Goal: Transaction & Acquisition: Purchase product/service

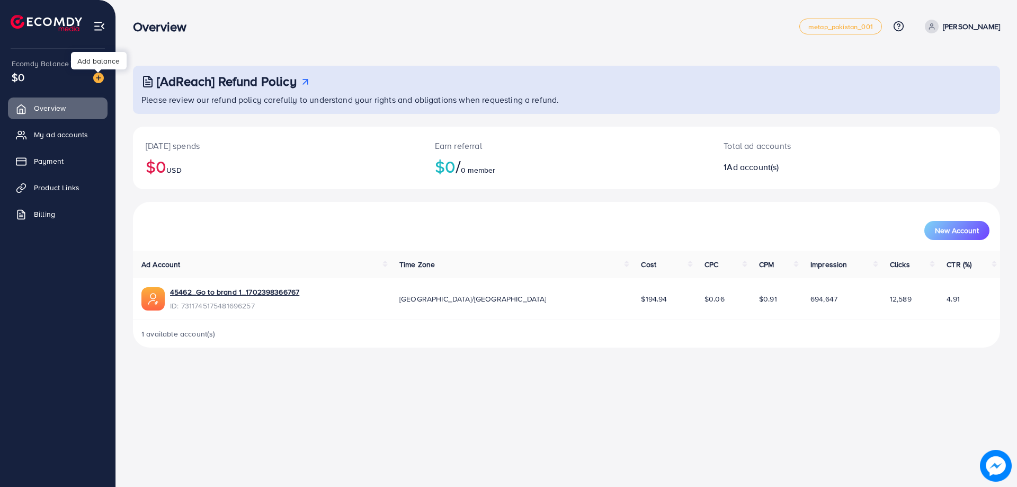
click at [103, 78] on img at bounding box center [98, 78] width 11 height 11
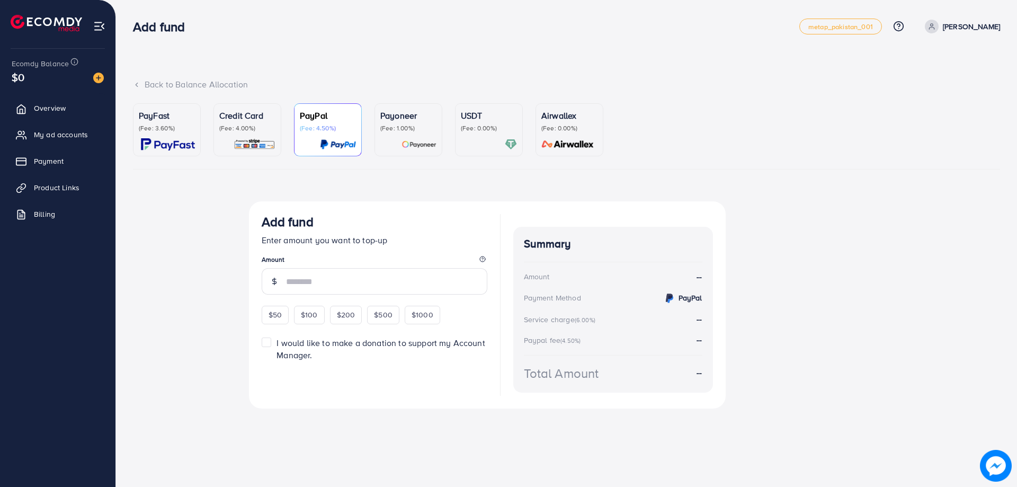
click at [182, 130] on p "(Fee: 3.60%)" at bounding box center [167, 128] width 56 height 8
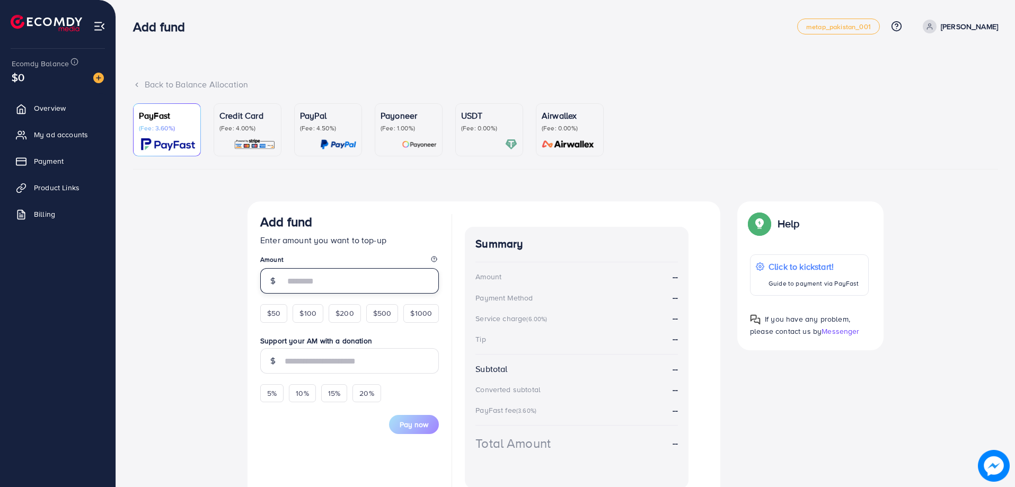
click at [367, 284] on input "number" at bounding box center [362, 280] width 154 height 25
click at [272, 310] on form "Add fund Enter amount you want to top-up Amount $50 $100 $200 $500 $1000 Suppor…" at bounding box center [349, 324] width 179 height 220
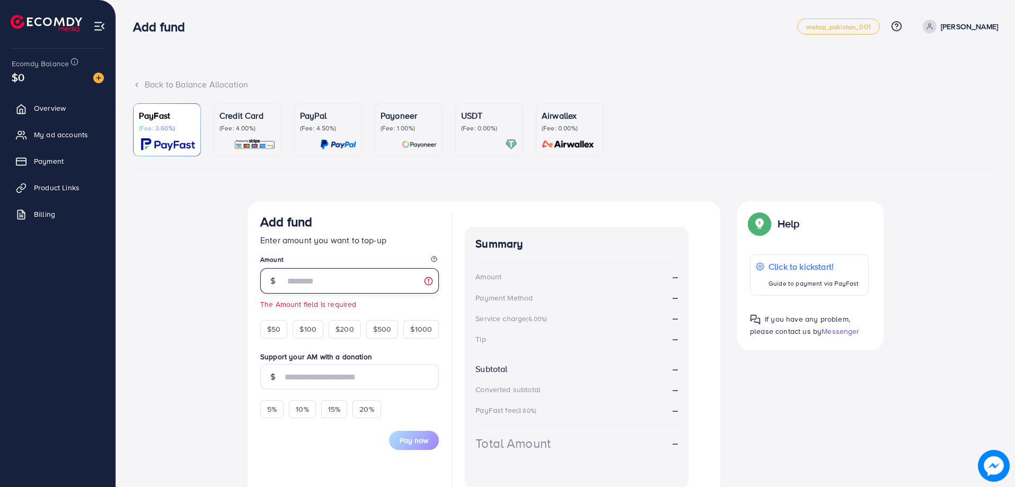
click at [340, 282] on input "number" at bounding box center [362, 280] width 154 height 25
click at [276, 328] on span "$50" at bounding box center [273, 329] width 13 height 11
type input "**"
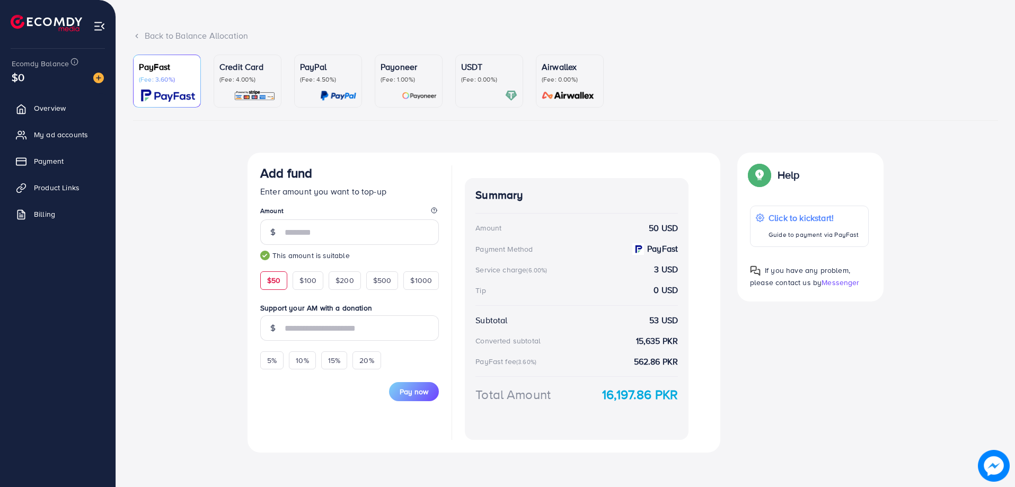
scroll to position [52, 0]
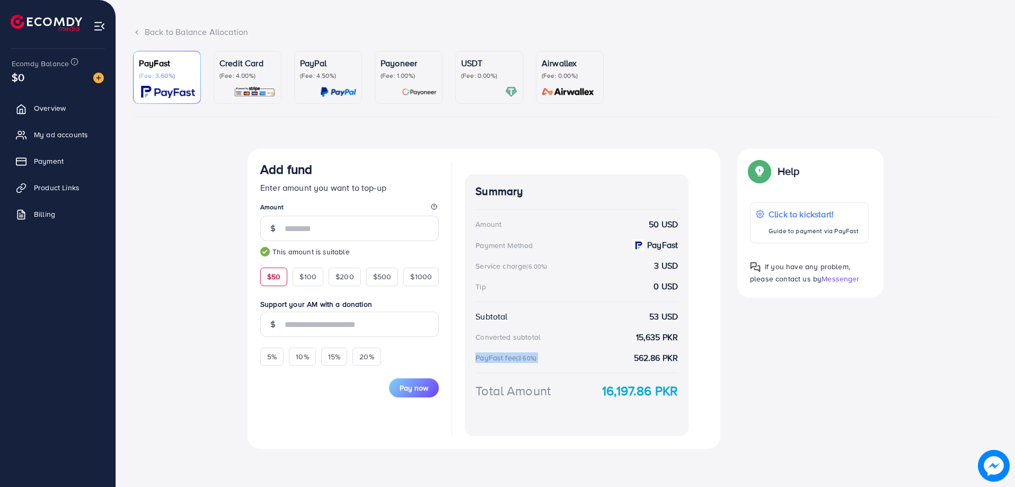
drag, startPoint x: 629, startPoint y: 360, endPoint x: 674, endPoint y: 365, distance: 45.2
click at [674, 365] on div "Summary Amount 50 USD Payment Method PayFast Service charge (6.00%) 3 USD Tip 0…" at bounding box center [577, 305] width 224 height 262
click at [804, 359] on div "Add fund Enter amount you want to top-up Amount ** This amount is suitable $50 …" at bounding box center [565, 299] width 653 height 300
click at [421, 392] on span "Pay now" at bounding box center [413, 388] width 29 height 11
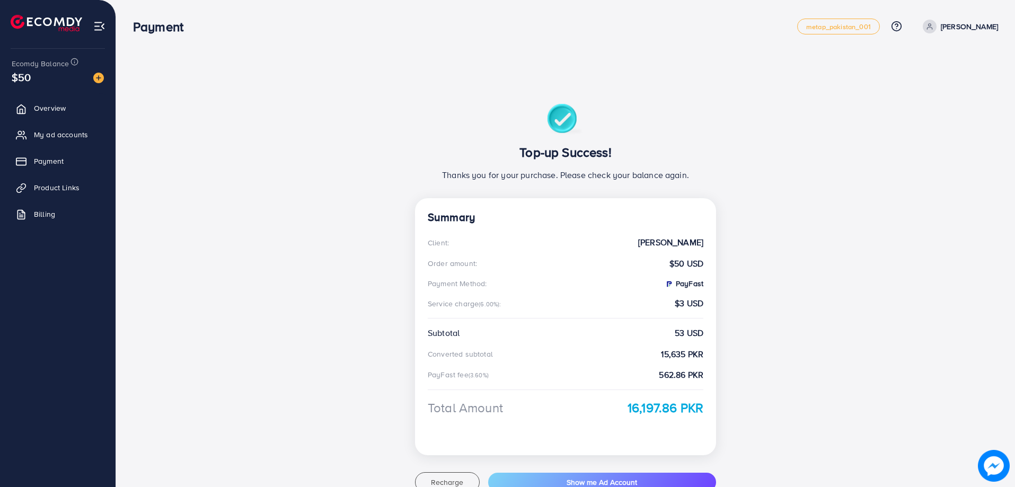
scroll to position [48, 0]
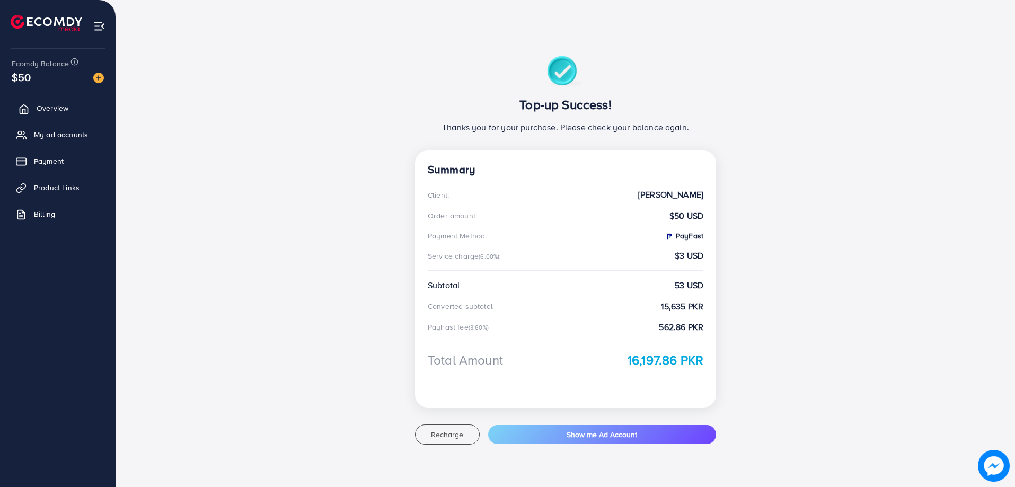
click at [34, 100] on link "Overview" at bounding box center [58, 107] width 100 height 21
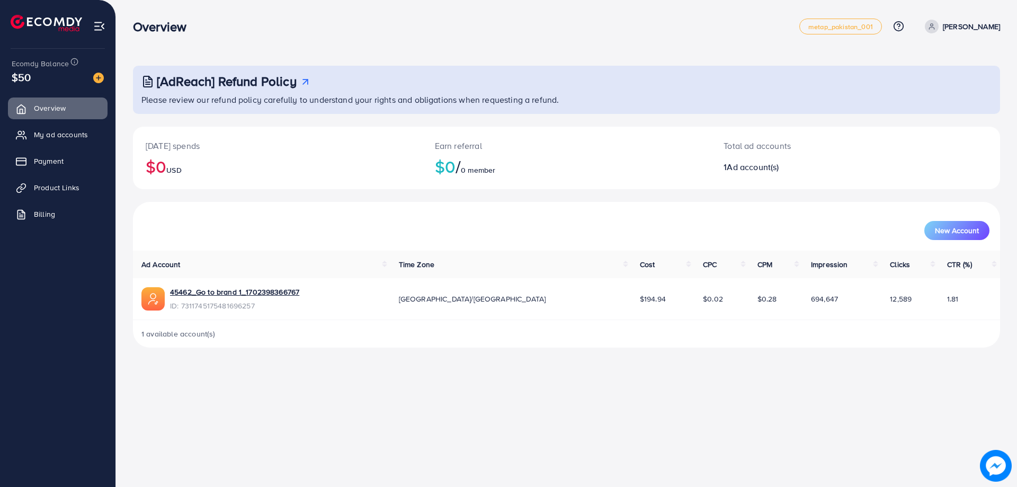
click at [566, 45] on nav "Overview metap_pakistan_001 Help Center Contact Support Plans and Pricing Term …" at bounding box center [566, 26] width 867 height 38
